Goal: Complete application form

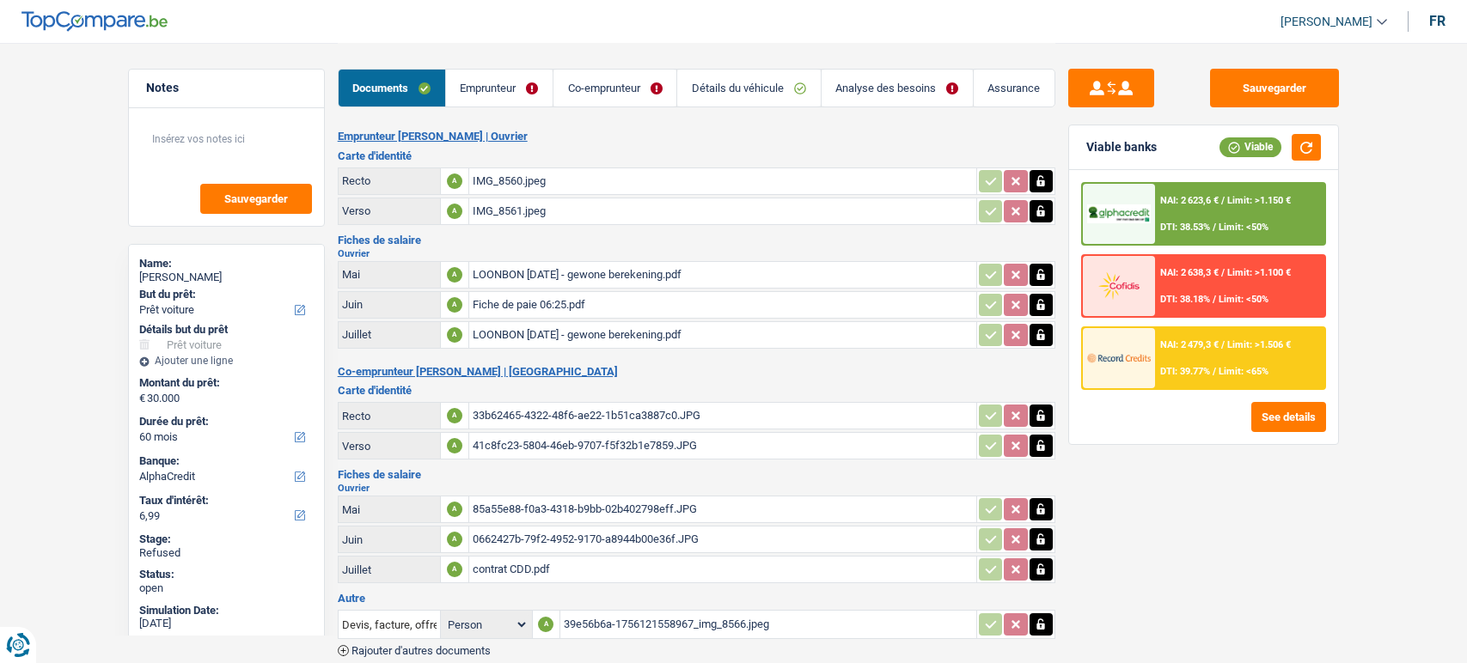
select select "car"
select select "60"
select select "alphacredit"
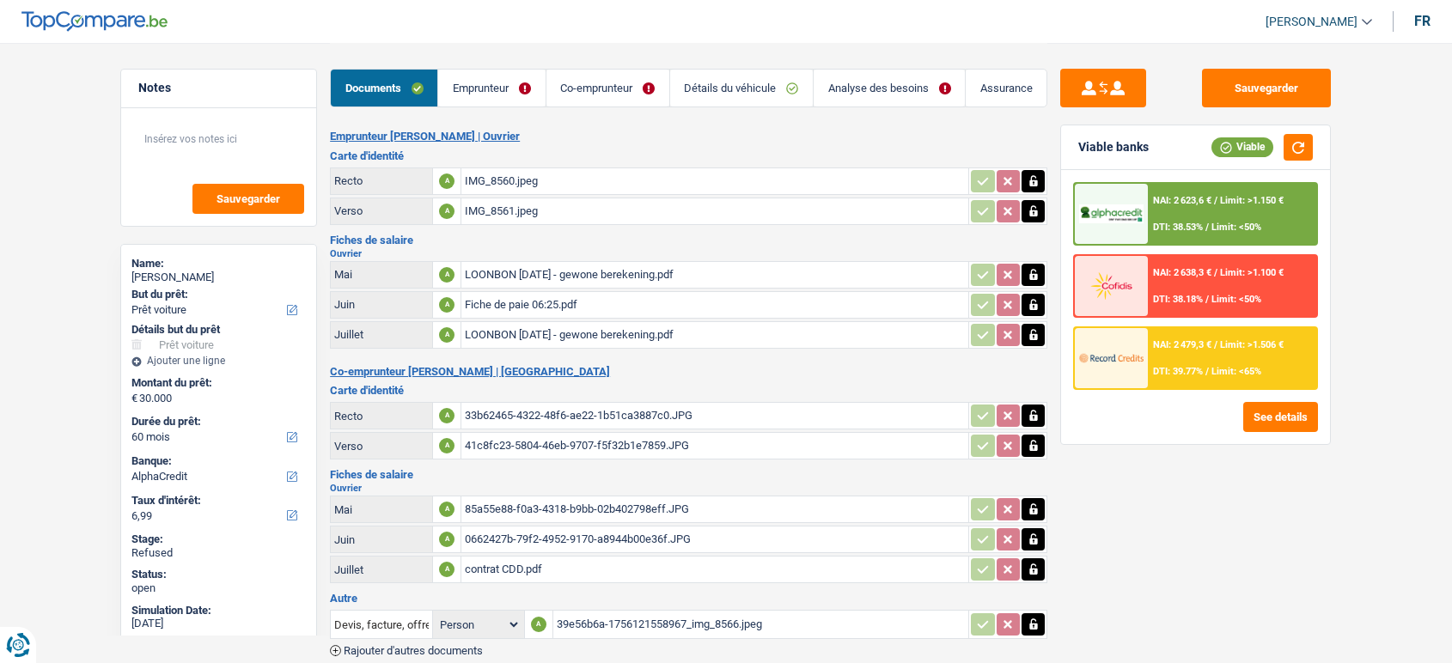
select select "car"
select select "60"
select select "alphacredit"
select select "60"
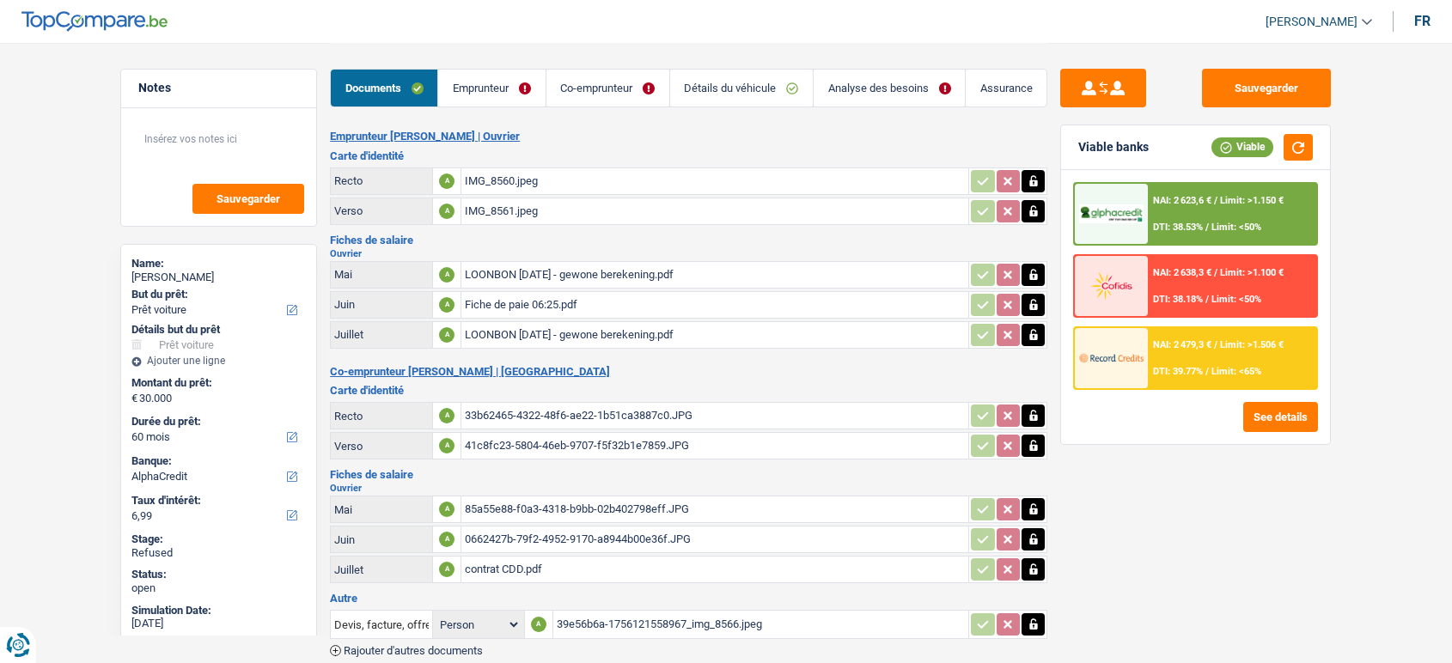
select select "60"
select select "car"
select select "yes"
select select "60"
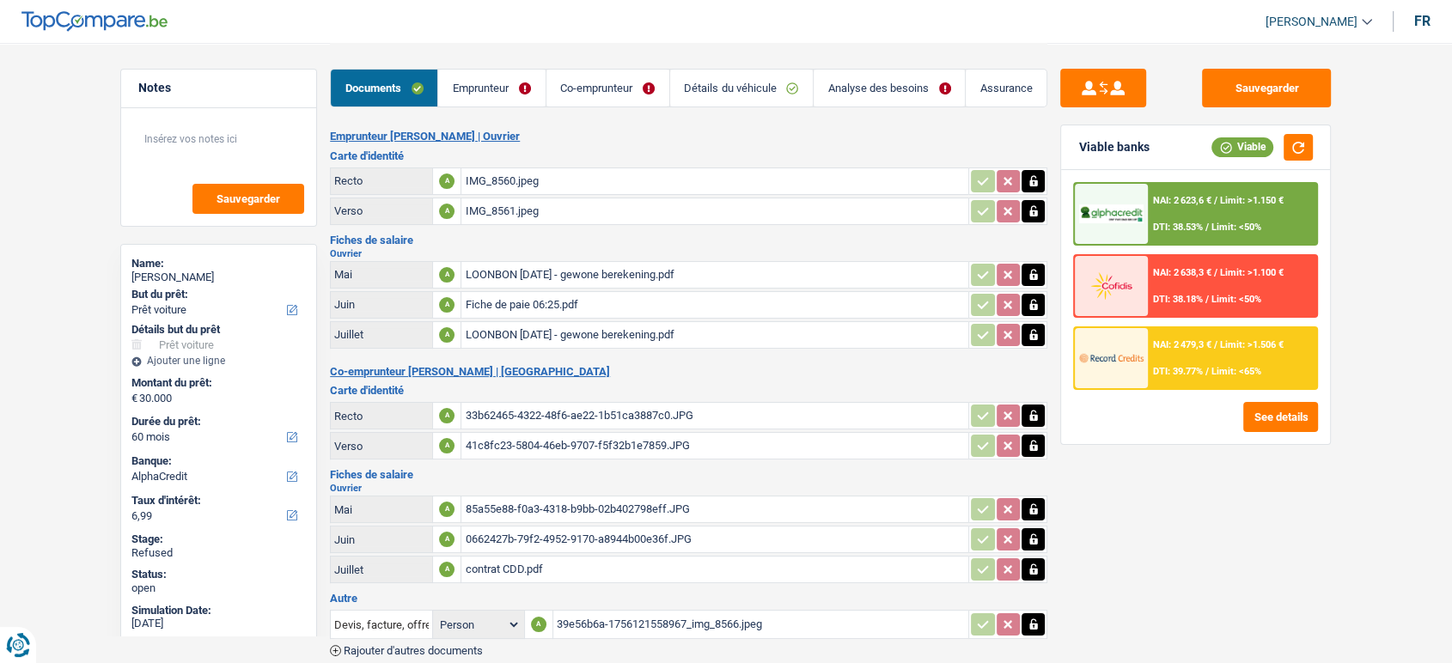
click at [837, 73] on link "Analyse des besoins" at bounding box center [889, 88] width 151 height 37
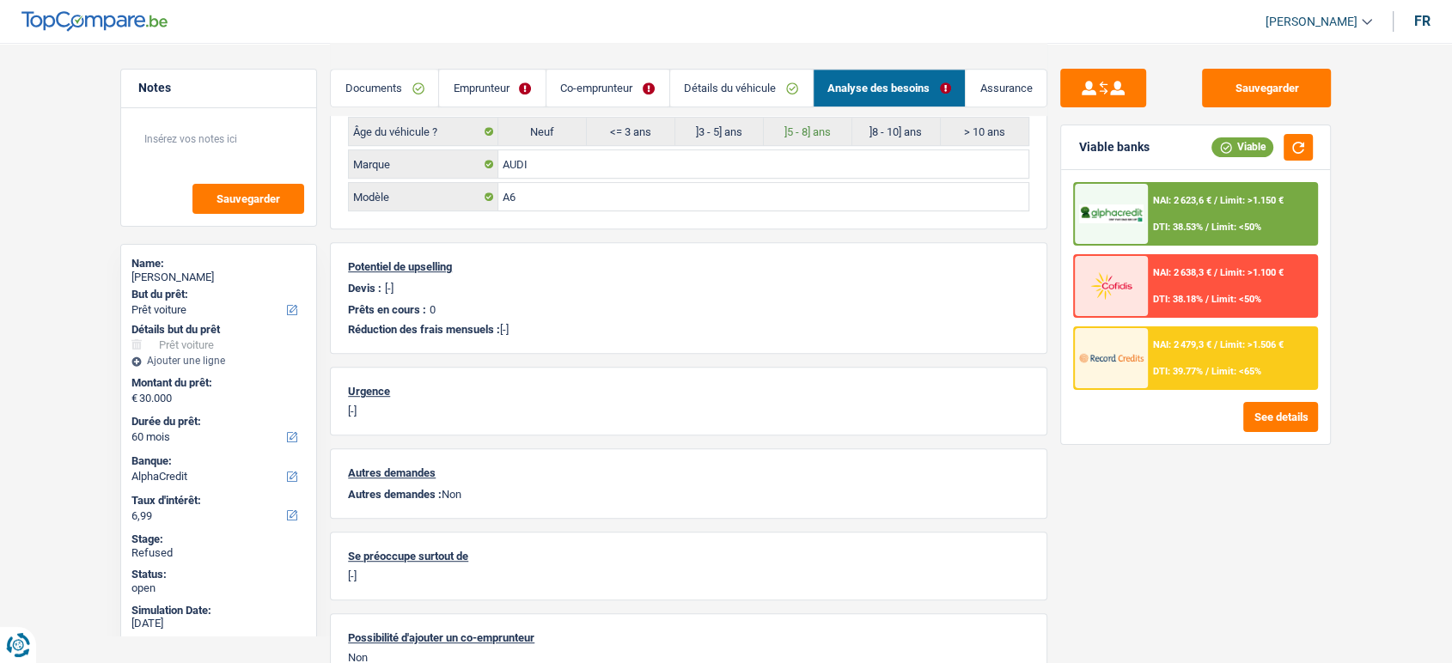
scroll to position [914, 0]
